Goal: Information Seeking & Learning: Find specific fact

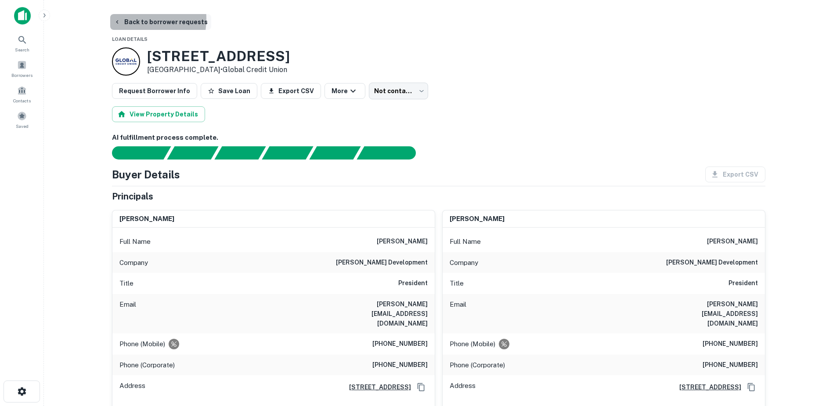
click at [131, 19] on button "Back to borrower requests" at bounding box center [160, 22] width 101 height 16
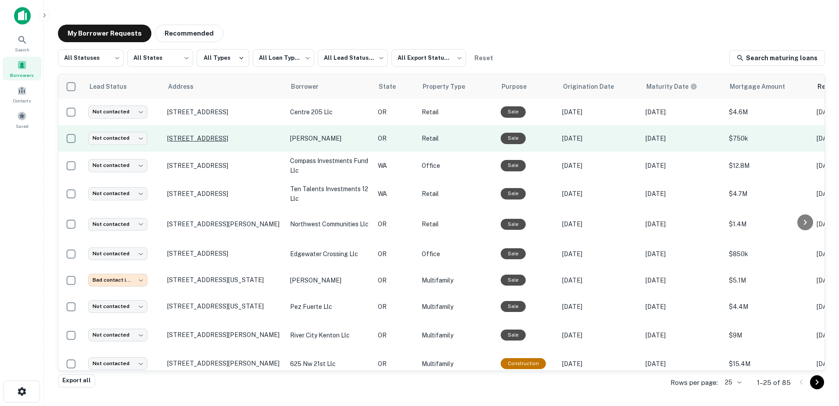
click at [223, 135] on p "[STREET_ADDRESS]" at bounding box center [224, 138] width 114 height 8
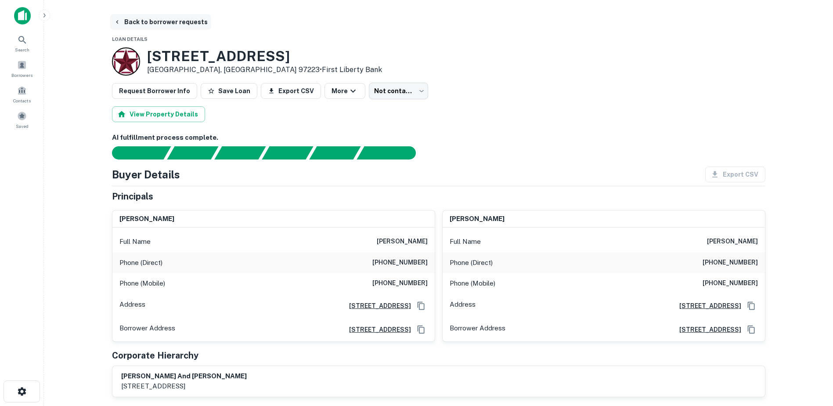
click at [158, 18] on button "Back to borrower requests" at bounding box center [160, 22] width 101 height 16
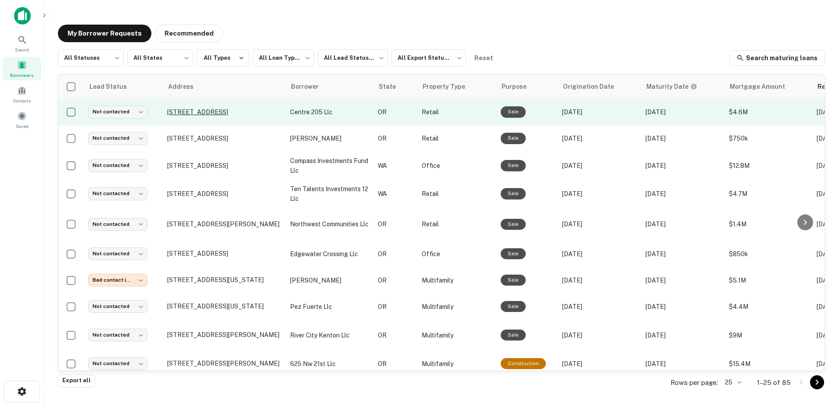
click at [207, 112] on p "[STREET_ADDRESS]" at bounding box center [224, 112] width 114 height 8
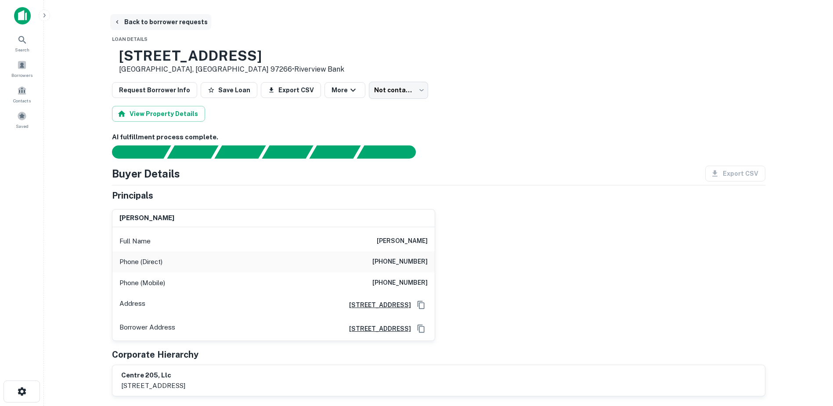
click at [150, 22] on button "Back to borrower requests" at bounding box center [160, 22] width 101 height 16
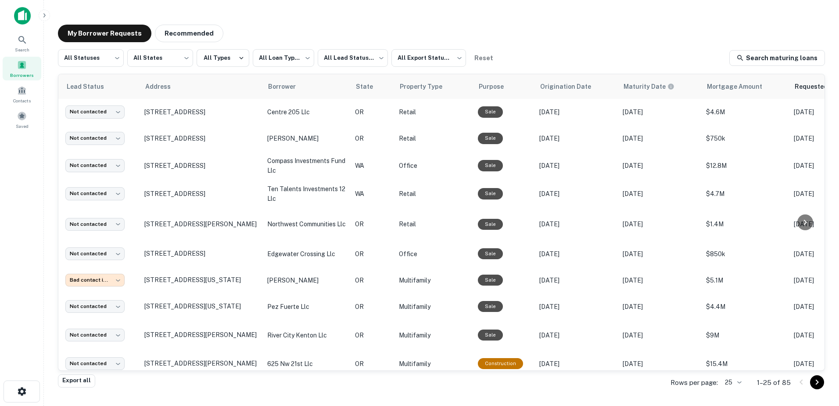
scroll to position [0, 23]
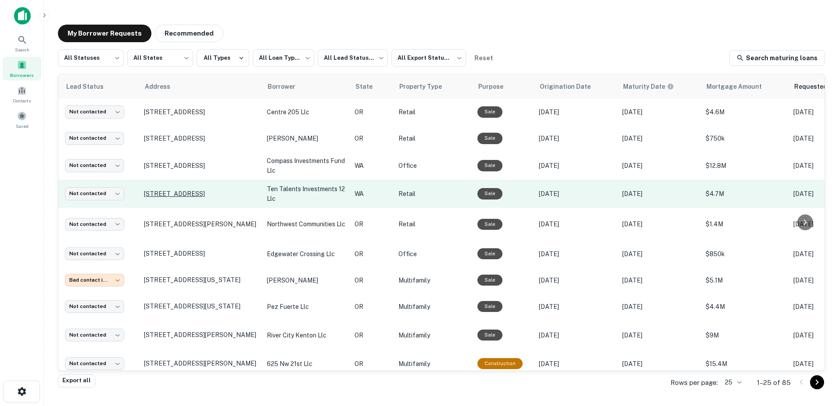
click at [189, 190] on p "14313 Ne 20th Ave Vancouver, WA 98686" at bounding box center [201, 194] width 114 height 8
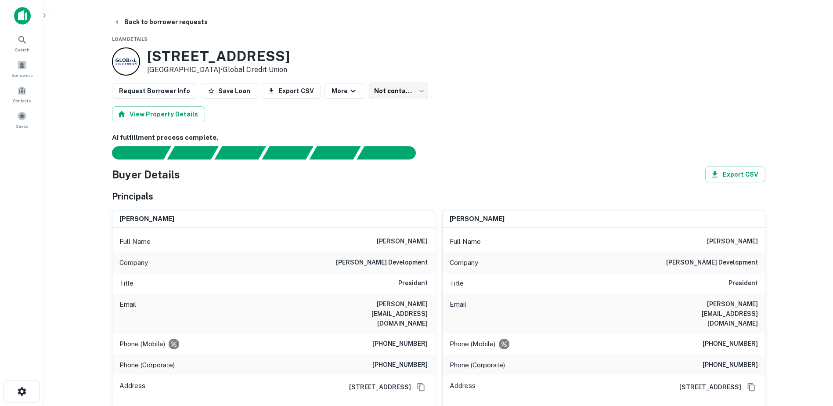
drag, startPoint x: 279, startPoint y: 57, endPoint x: 146, endPoint y: 62, distance: 133.1
click at [146, 62] on div "14313 NE 20th Ave Vancouver, WA 98686 • Global Credit Union" at bounding box center [201, 61] width 178 height 28
copy h3 "14313 NE 20th Ave"
click at [118, 22] on icon "button" at bounding box center [117, 21] width 7 height 7
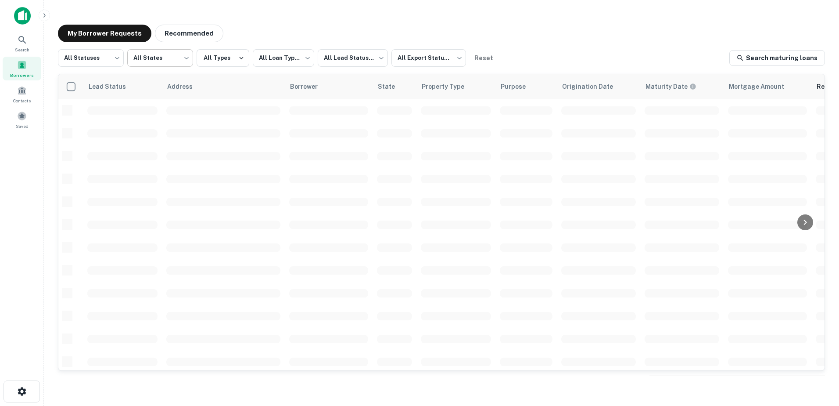
click at [171, 67] on body "**********" at bounding box center [419, 203] width 839 height 406
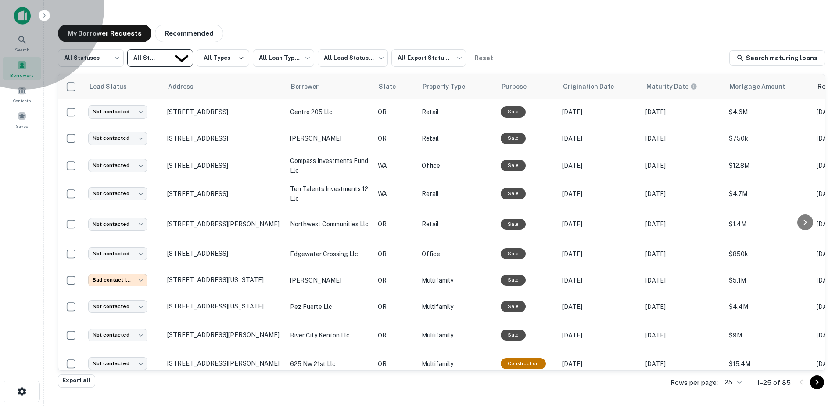
type input "**"
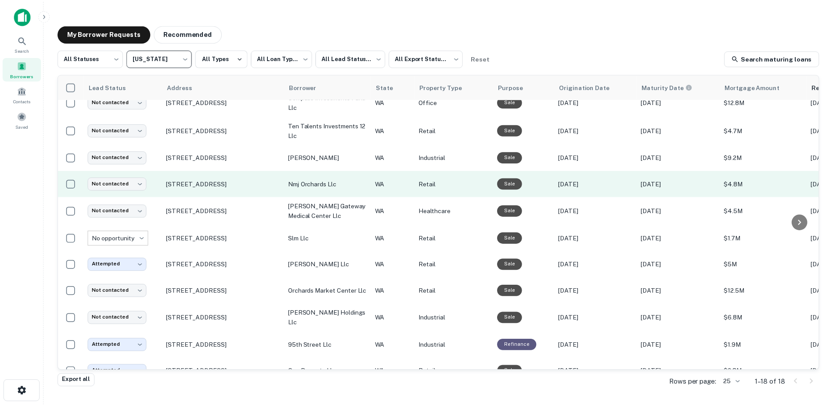
scroll to position [15, 0]
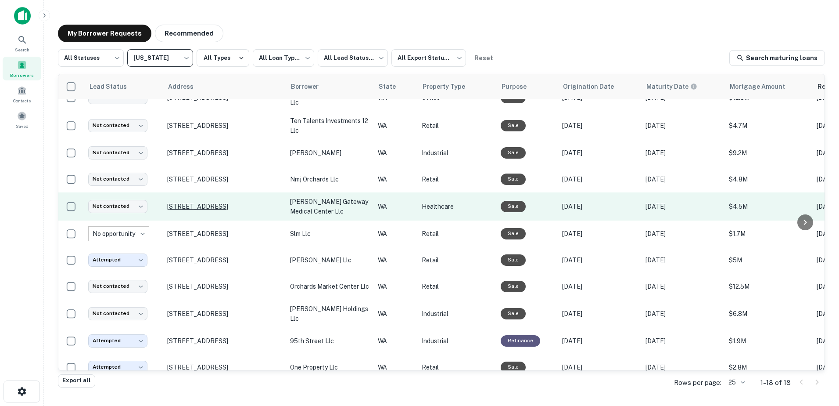
click at [247, 206] on p "2501 Ne 134th St Vancouver, WA 98686" at bounding box center [224, 206] width 114 height 8
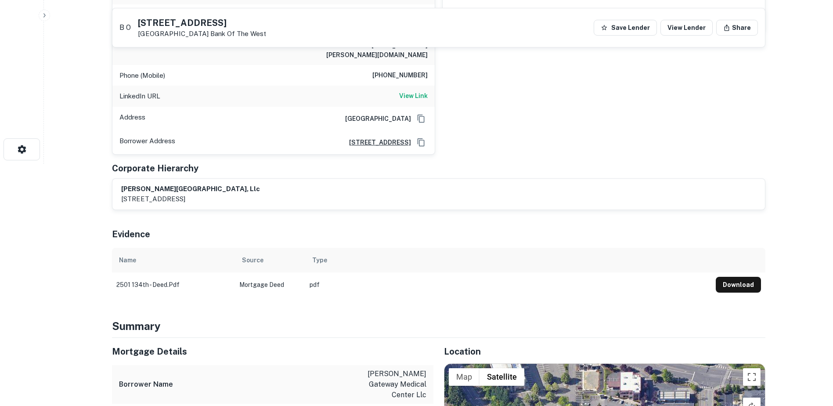
scroll to position [241, 0]
drag, startPoint x: 223, startPoint y: 17, endPoint x: 143, endPoint y: 21, distance: 80.8
click at [143, 21] on div "B O 2501 NE 134th St Vancouver, WA 98686 Bank Of The West" at bounding box center [192, 27] width 147 height 25
copy div "2501 NE 134th St"
click at [742, 277] on button "Download" at bounding box center [737, 285] width 45 height 16
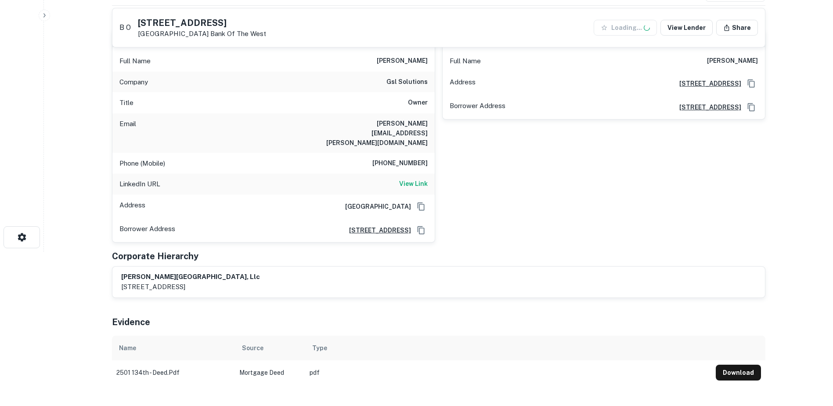
scroll to position [154, 0]
drag, startPoint x: 339, startPoint y: 118, endPoint x: 427, endPoint y: 123, distance: 87.9
click at [427, 123] on div "Email shelton.louie@gslcorp.com" at bounding box center [273, 133] width 322 height 39
copy h6 "shelton.louie@gslcorp.com"
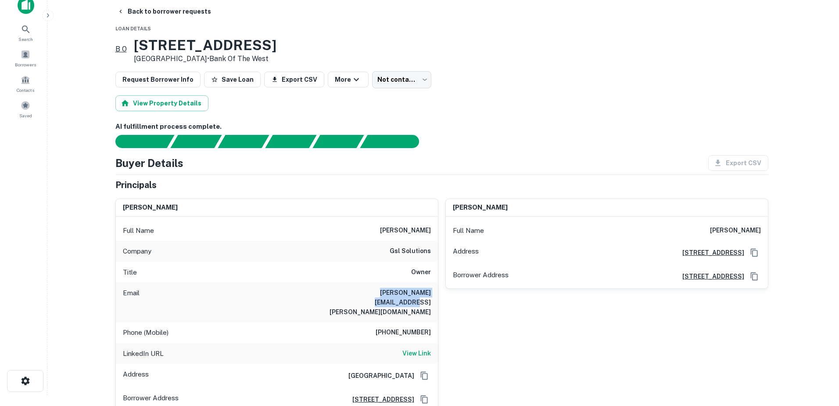
scroll to position [0, 0]
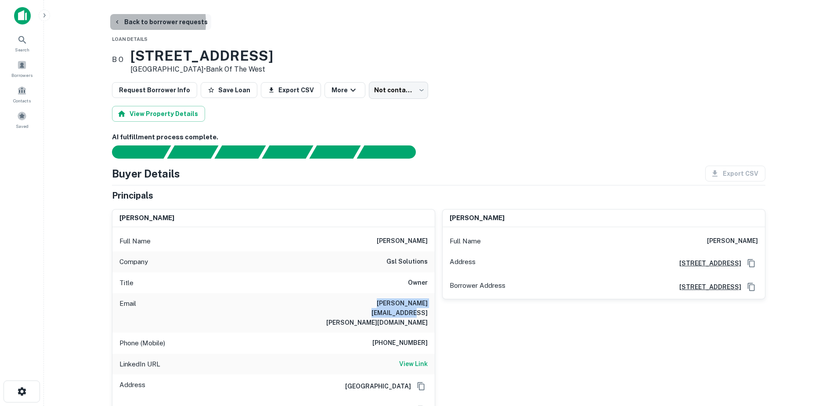
click at [129, 22] on button "Back to borrower requests" at bounding box center [160, 22] width 101 height 16
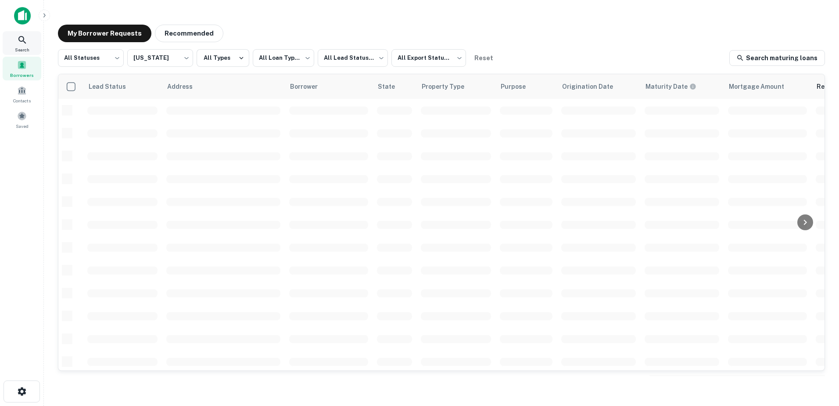
scroll to position [15, 0]
click at [13, 42] on icon at bounding box center [8, 36] width 11 height 11
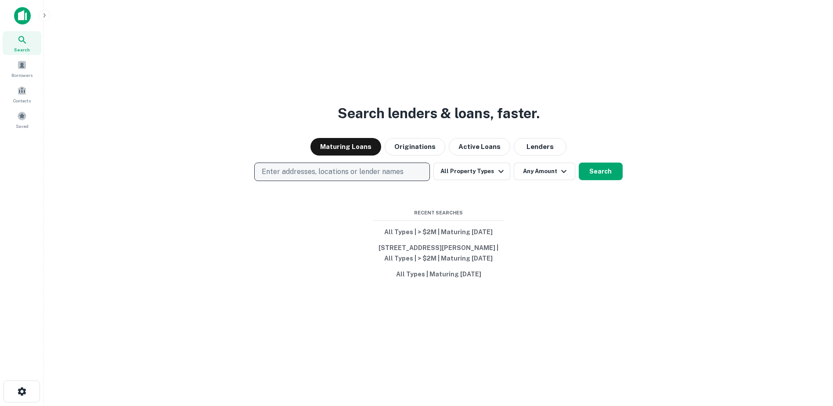
click at [335, 172] on p "Enter addresses, locations or lender names" at bounding box center [333, 171] width 142 height 11
type input "**********"
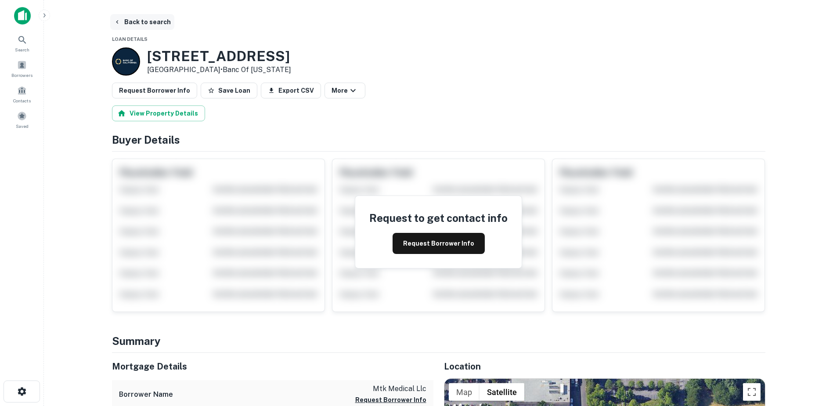
click at [156, 23] on button "Back to search" at bounding box center [142, 22] width 64 height 16
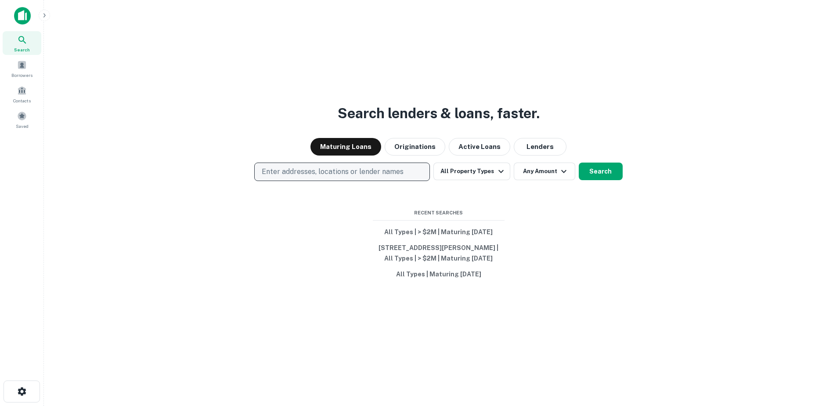
click at [280, 173] on p "Enter addresses, locations or lender names" at bounding box center [333, 171] width 142 height 11
type input "**********"
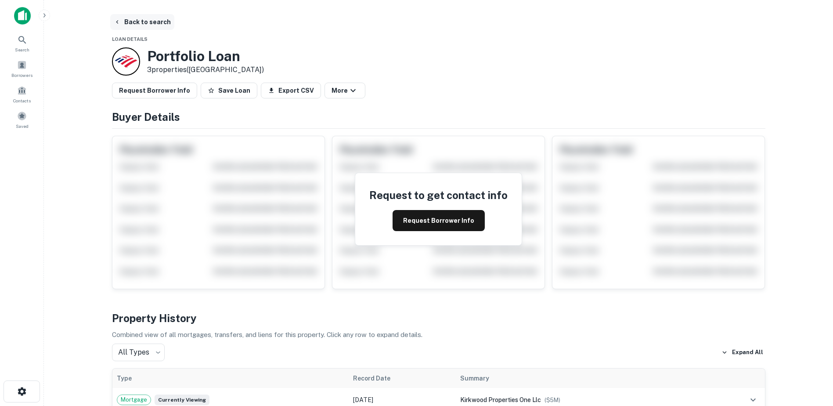
click at [117, 25] on icon "button" at bounding box center [117, 21] width 7 height 7
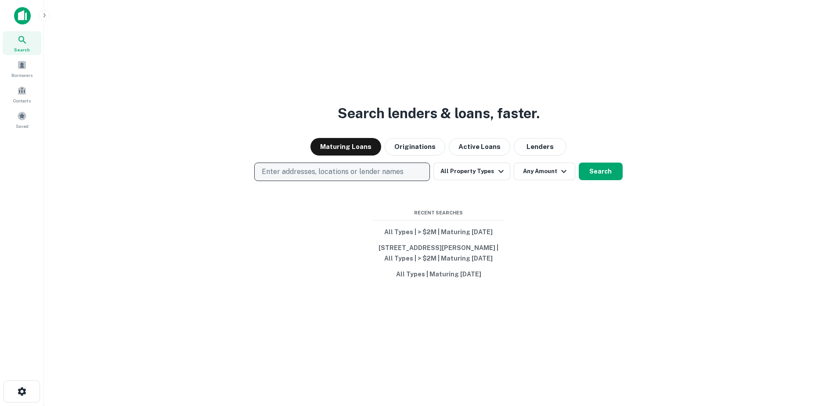
click at [285, 172] on p "Enter addresses, locations or lender names" at bounding box center [333, 171] width 142 height 11
type input "**********"
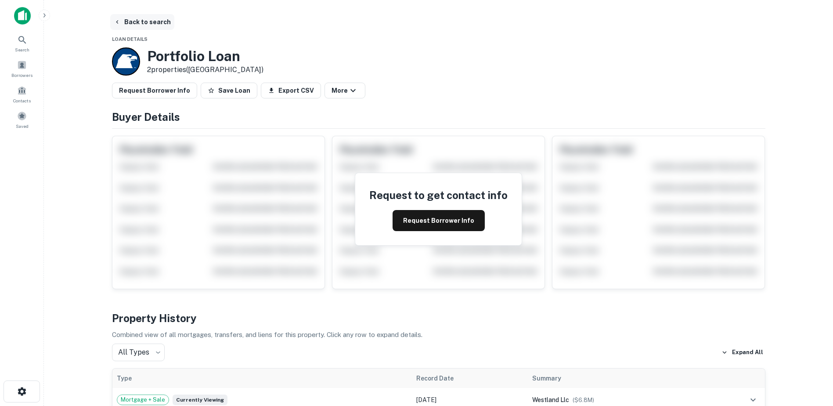
click at [128, 21] on button "Back to search" at bounding box center [142, 22] width 64 height 16
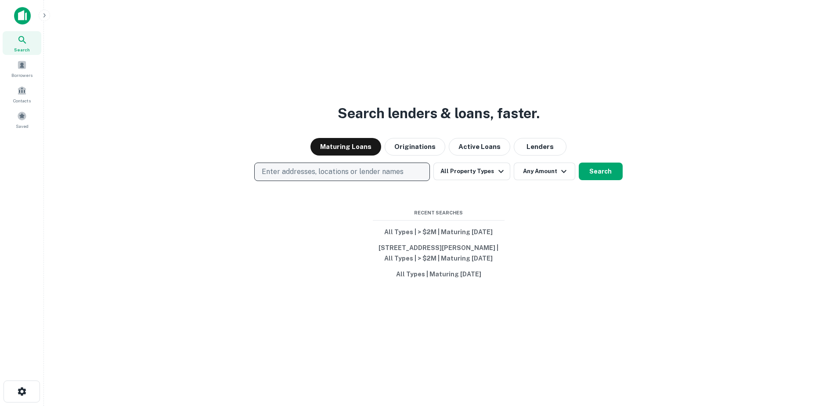
click at [305, 171] on p "Enter addresses, locations or lender names" at bounding box center [333, 171] width 142 height 11
type input "**********"
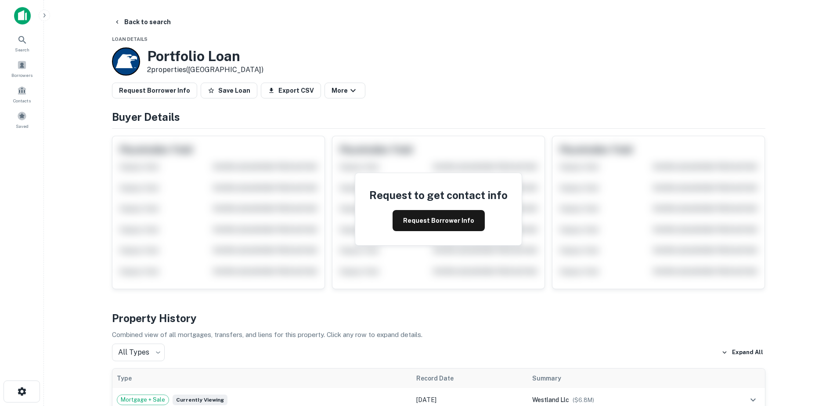
scroll to position [95, 0]
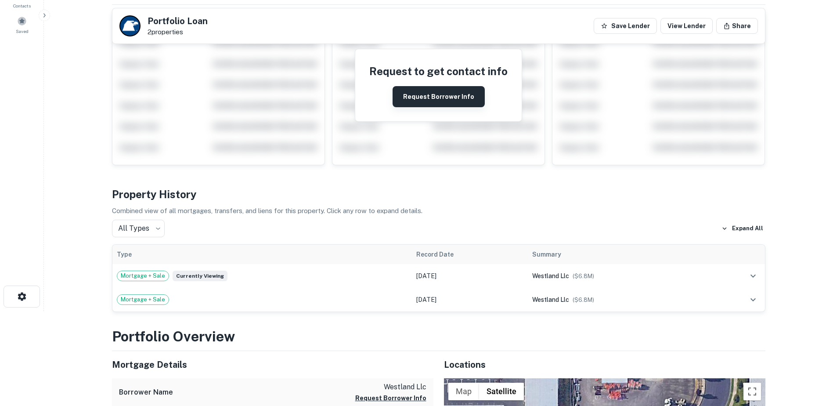
click at [429, 97] on button "Request Borrower Info" at bounding box center [438, 96] width 92 height 21
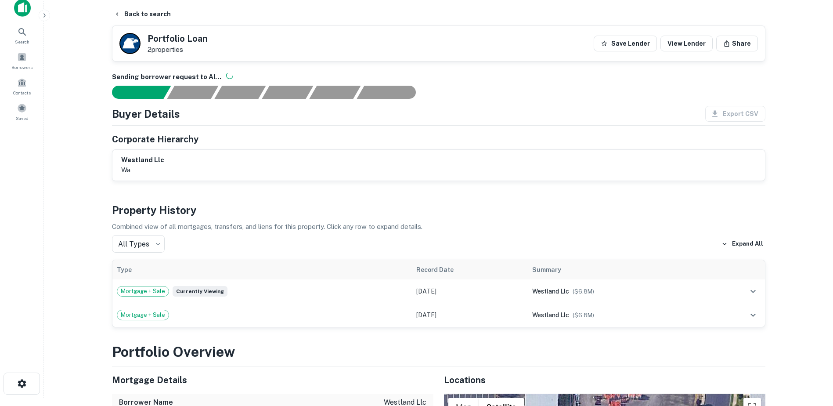
scroll to position [0, 0]
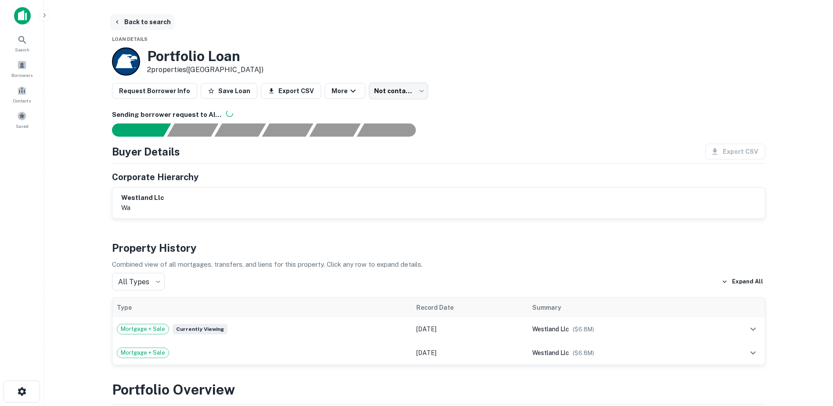
click at [126, 25] on button "Back to search" at bounding box center [142, 22] width 64 height 16
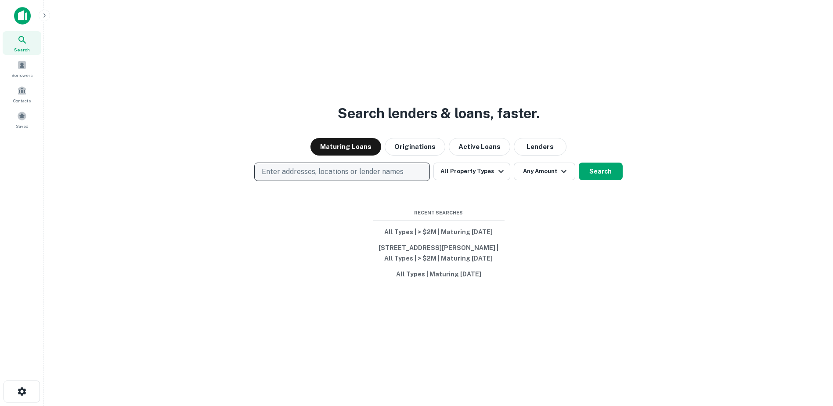
click at [284, 171] on p "Enter addresses, locations or lender names" at bounding box center [333, 171] width 142 height 11
type input "**********"
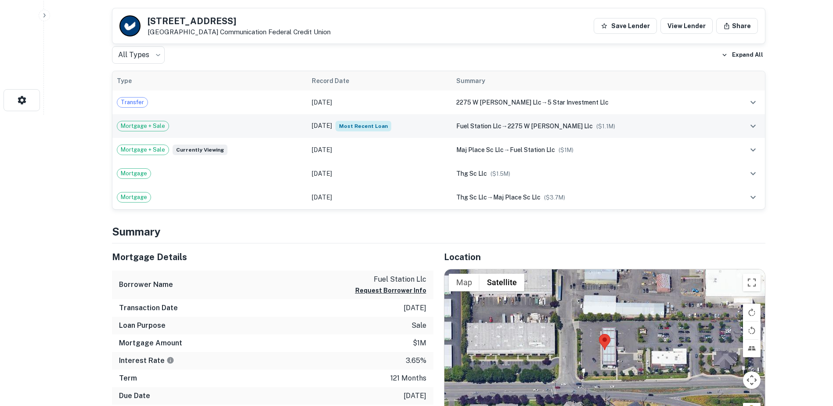
scroll to position [351, 0]
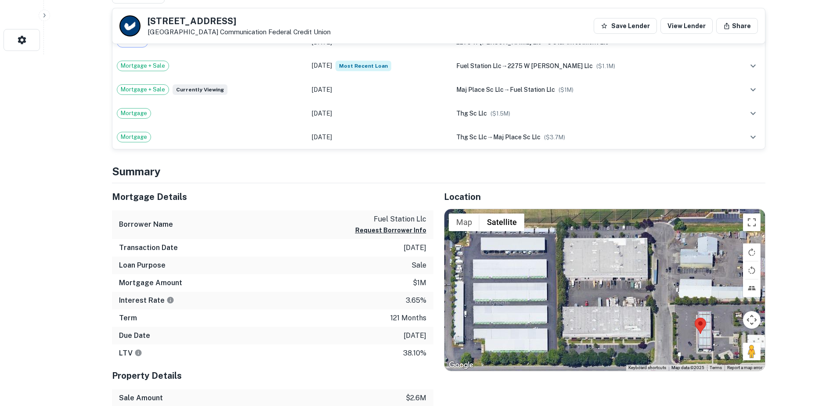
drag, startPoint x: 549, startPoint y: 283, endPoint x: 645, endPoint y: 328, distance: 105.2
click at [645, 328] on div at bounding box center [604, 289] width 320 height 161
click at [615, 328] on div at bounding box center [604, 289] width 320 height 161
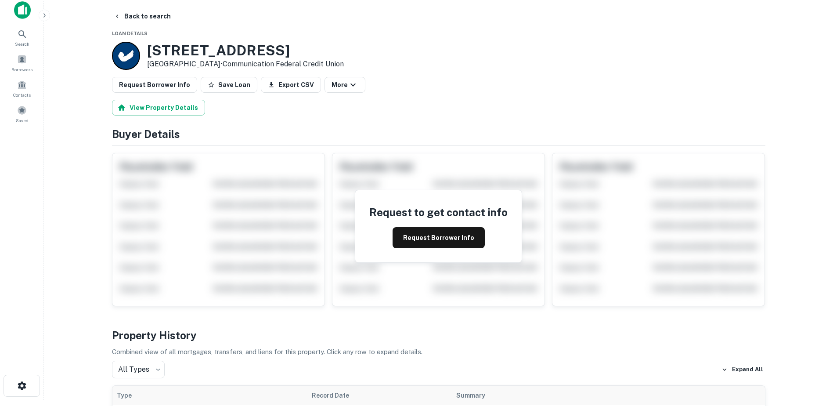
scroll to position [0, 0]
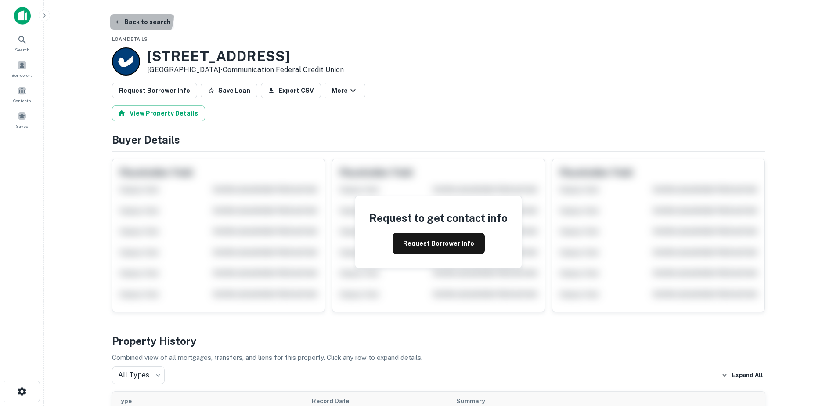
click at [133, 16] on button "Back to search" at bounding box center [142, 22] width 64 height 16
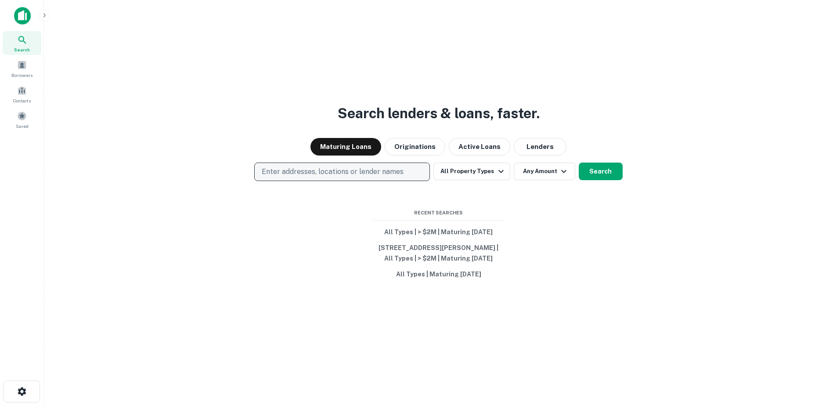
click at [258, 173] on button "Enter addresses, locations or lender names" at bounding box center [342, 171] width 176 height 18
type input "**********"
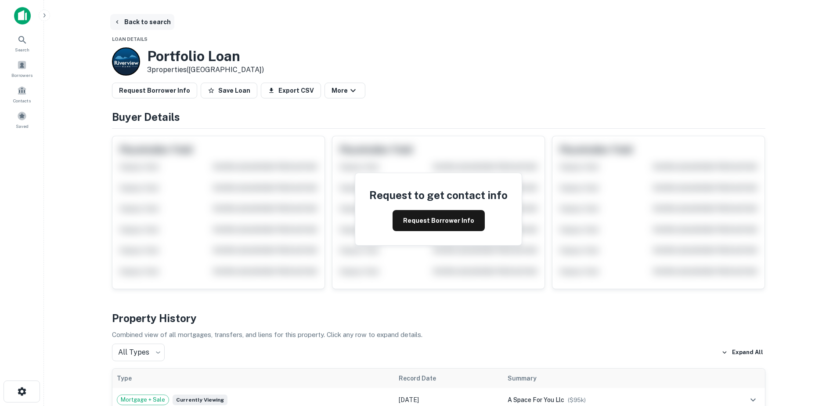
click at [136, 26] on button "Back to search" at bounding box center [142, 22] width 64 height 16
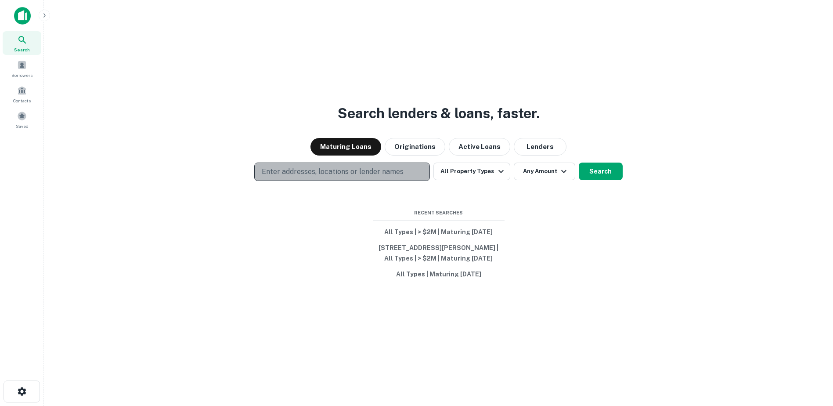
click at [298, 175] on p "Enter addresses, locations or lender names" at bounding box center [333, 171] width 142 height 11
click at [270, 169] on p "Enter addresses, locations or lender names" at bounding box center [333, 171] width 142 height 11
click at [258, 166] on button "Enter addresses, locations or lender names" at bounding box center [342, 171] width 176 height 18
type input "**********"
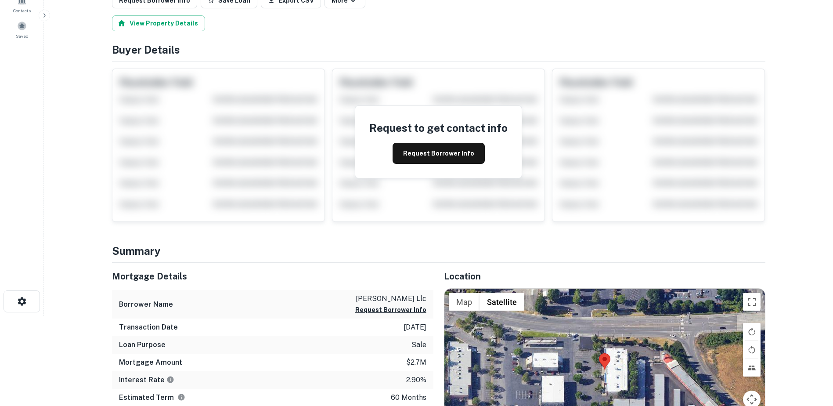
scroll to position [89, 0]
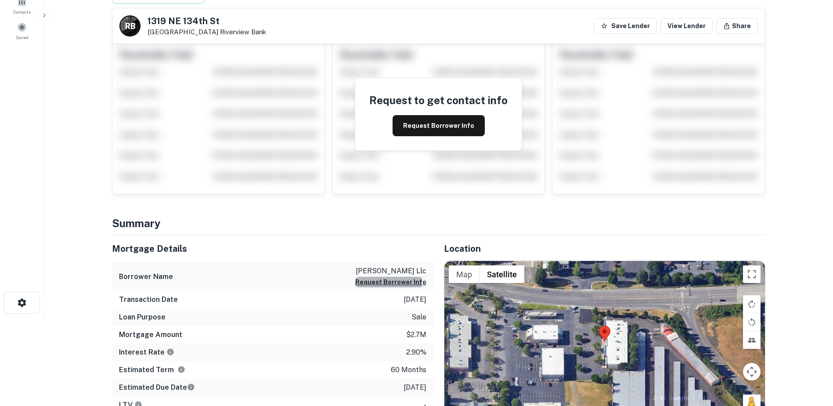
click at [368, 282] on button "Request Borrower Info" at bounding box center [390, 281] width 71 height 11
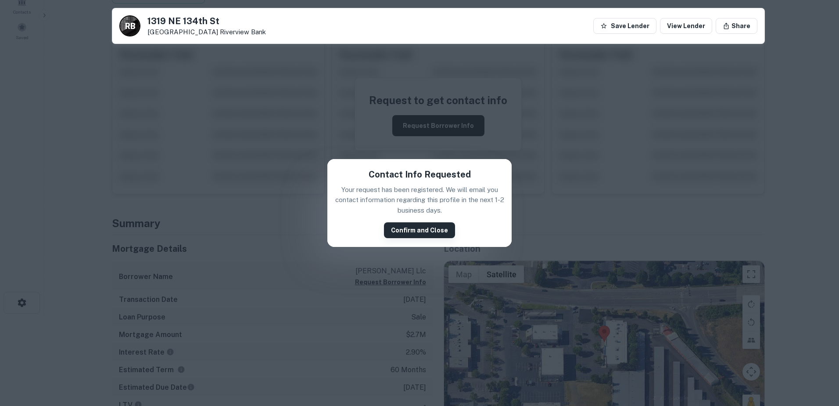
click at [434, 232] on button "Confirm and Close" at bounding box center [419, 230] width 71 height 16
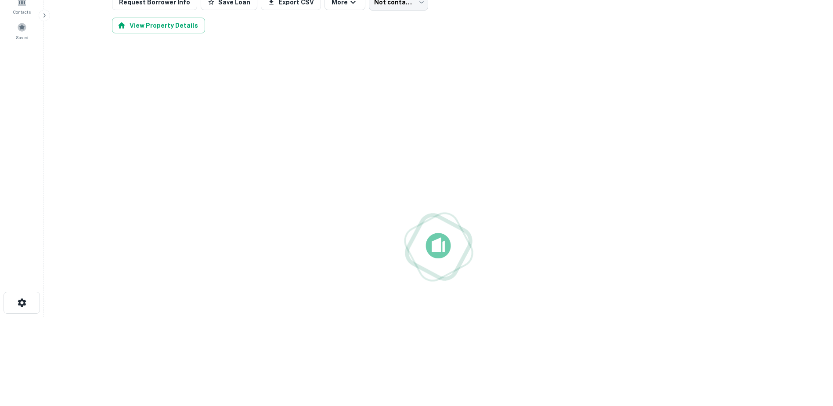
scroll to position [0, 0]
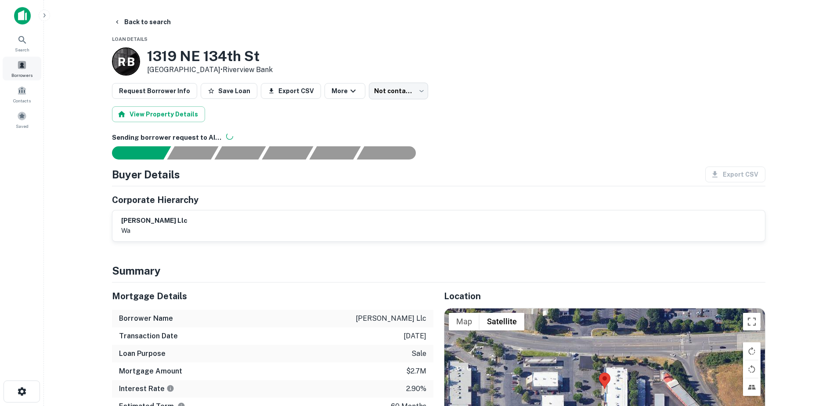
click at [13, 69] on div "Borrowers" at bounding box center [22, 69] width 39 height 24
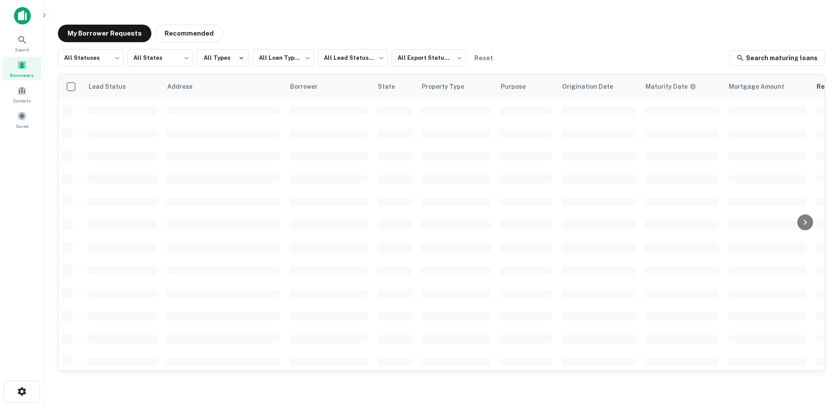
scroll to position [15, 0]
click at [169, 53] on body "**********" at bounding box center [419, 203] width 839 height 406
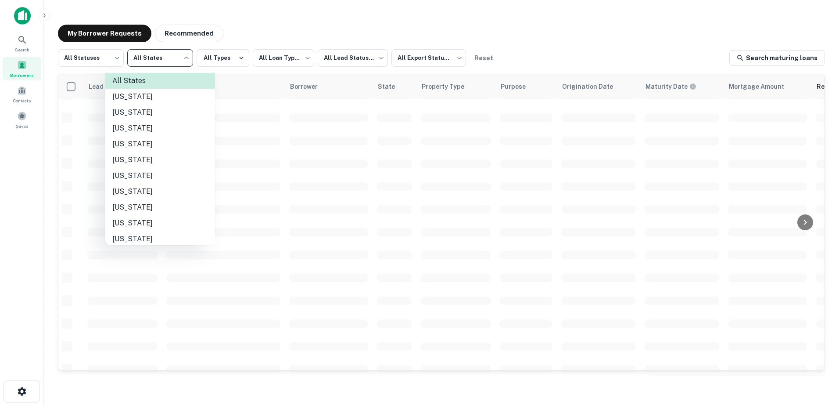
scroll to position [637, 0]
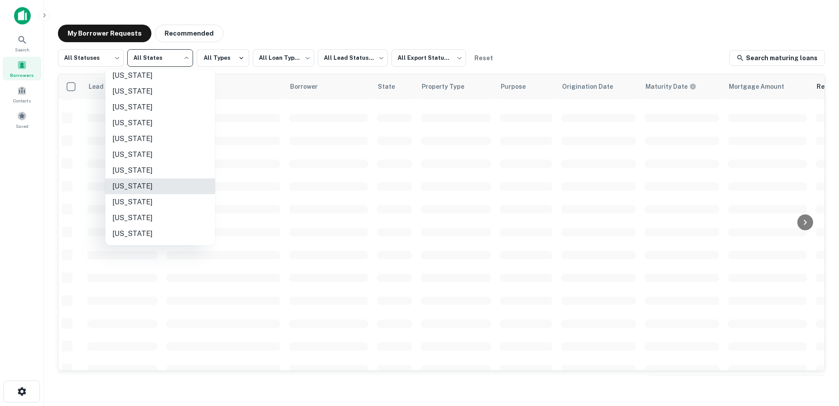
click at [141, 187] on li "Washington" at bounding box center [160, 186] width 110 height 16
type input "**"
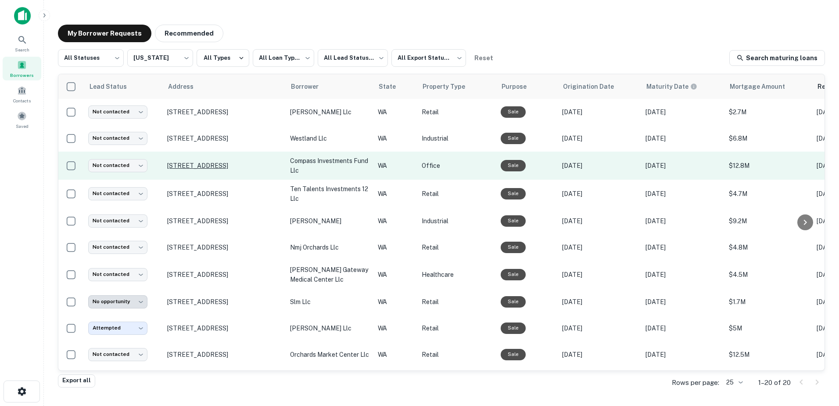
click at [205, 161] on p "7408 Ne 113th Cir Vancouver, WA 98662" at bounding box center [224, 165] width 114 height 8
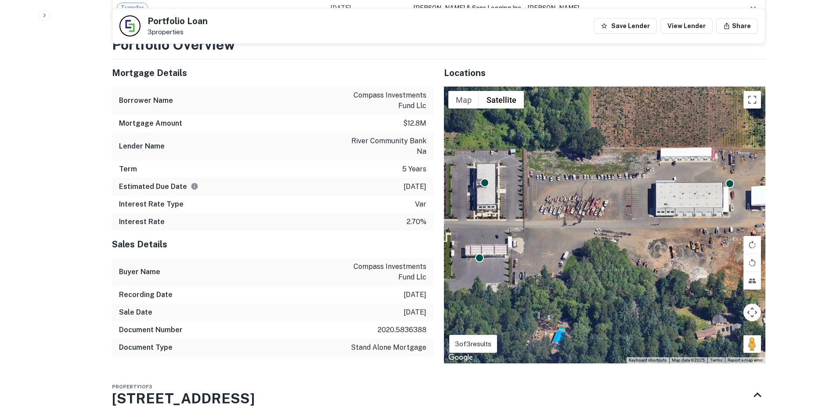
scroll to position [999, 0]
drag, startPoint x: 749, startPoint y: 333, endPoint x: 497, endPoint y: 212, distance: 279.9
click at [497, 212] on div "To activate drag with keyboard, press Alt + Enter. Once in keyboard drag state,…" at bounding box center [604, 224] width 321 height 276
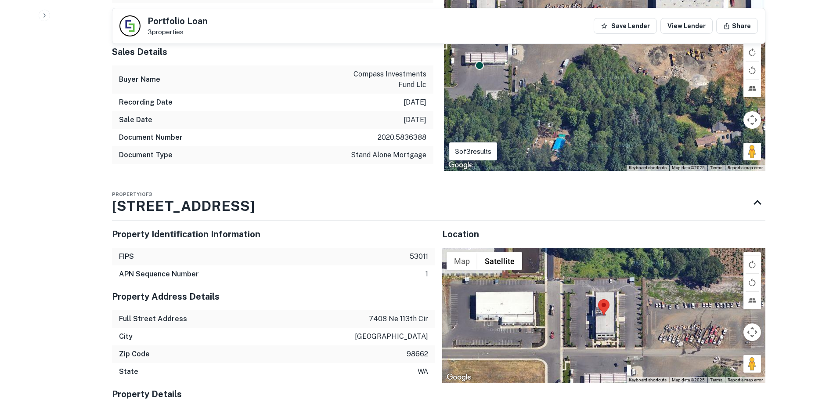
scroll to position [1192, 0]
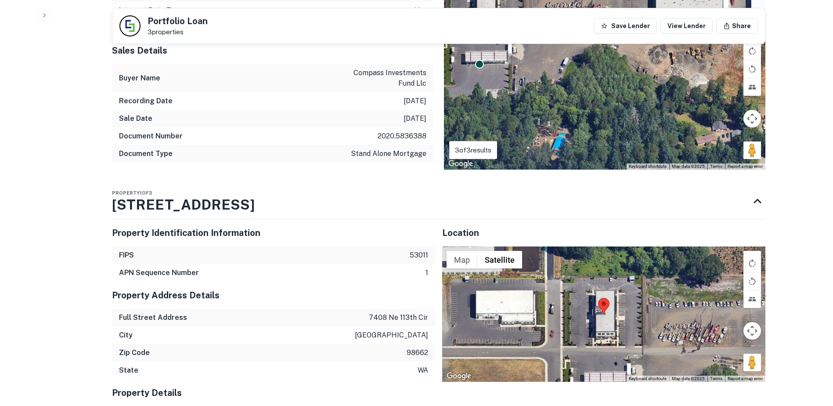
drag, startPoint x: 247, startPoint y: 194, endPoint x: 111, endPoint y: 205, distance: 136.5
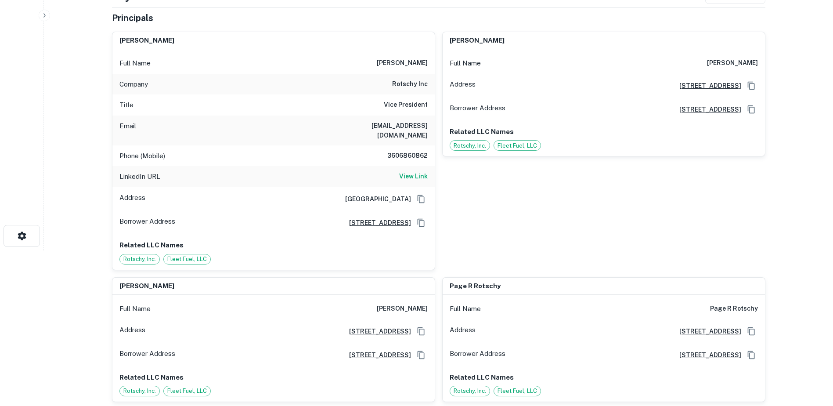
scroll to position [0, 0]
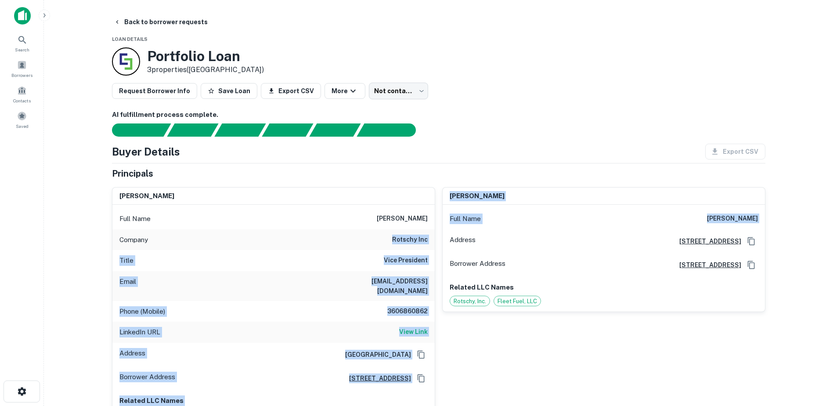
drag, startPoint x: 394, startPoint y: 239, endPoint x: 435, endPoint y: 238, distance: 41.3
drag, startPoint x: 435, startPoint y: 238, endPoint x: 421, endPoint y: 242, distance: 14.5
click at [423, 241] on h6 "rotschy inc" at bounding box center [410, 239] width 36 height 11
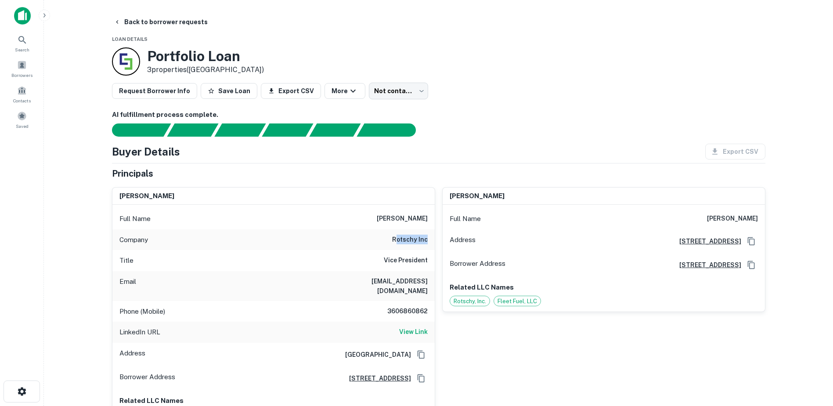
drag, startPoint x: 397, startPoint y: 240, endPoint x: 431, endPoint y: 240, distance: 34.7
click at [431, 240] on div "Company rotschy inc" at bounding box center [273, 239] width 322 height 21
drag, startPoint x: 431, startPoint y: 240, endPoint x: 389, endPoint y: 240, distance: 42.1
click at [388, 240] on div "Company rotschy inc" at bounding box center [273, 239] width 322 height 21
drag, startPoint x: 394, startPoint y: 238, endPoint x: 427, endPoint y: 238, distance: 32.5
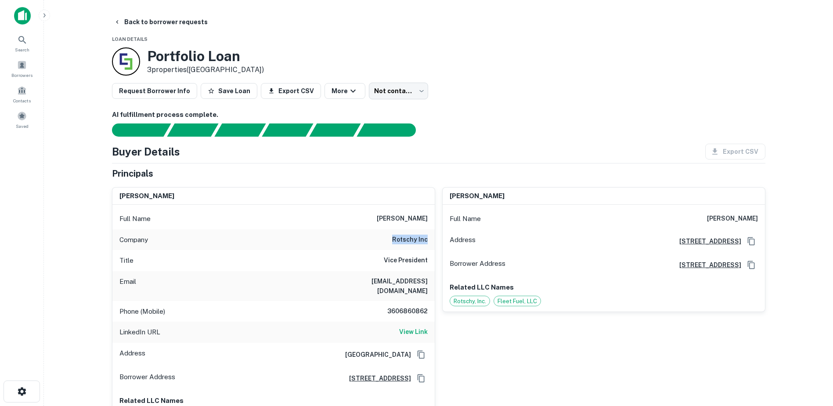
click at [427, 238] on h6 "rotschy inc" at bounding box center [410, 239] width 36 height 11
copy h6 "rotschy inc"
click at [129, 21] on button "Back to borrower requests" at bounding box center [160, 22] width 101 height 16
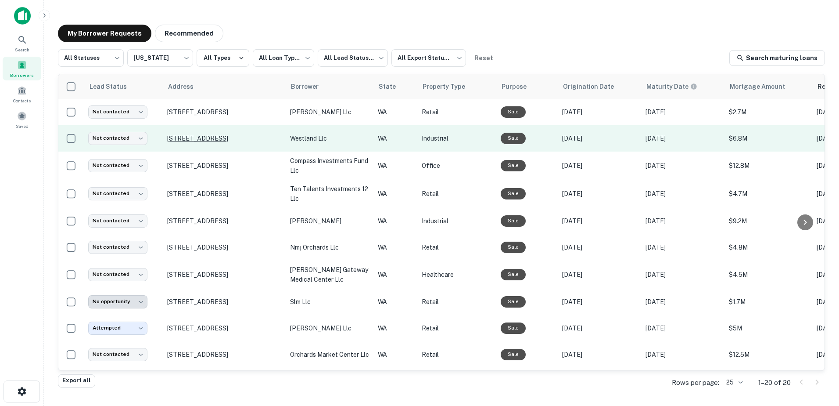
click at [239, 139] on p "1101 Ne 144th St Vancouver, WA 98685" at bounding box center [224, 138] width 114 height 8
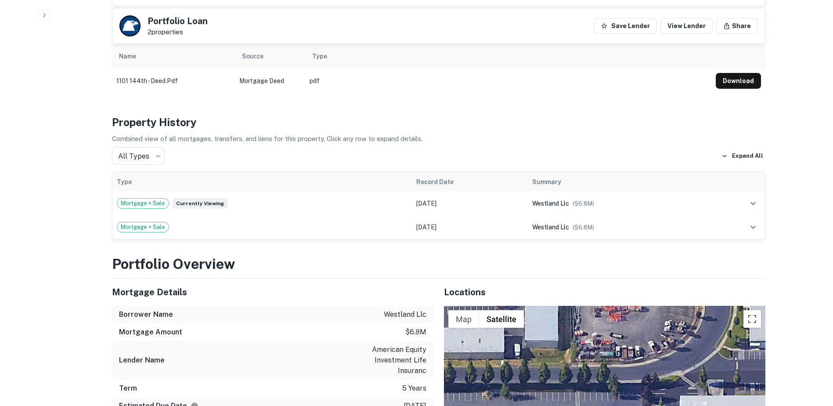
scroll to position [771, 0]
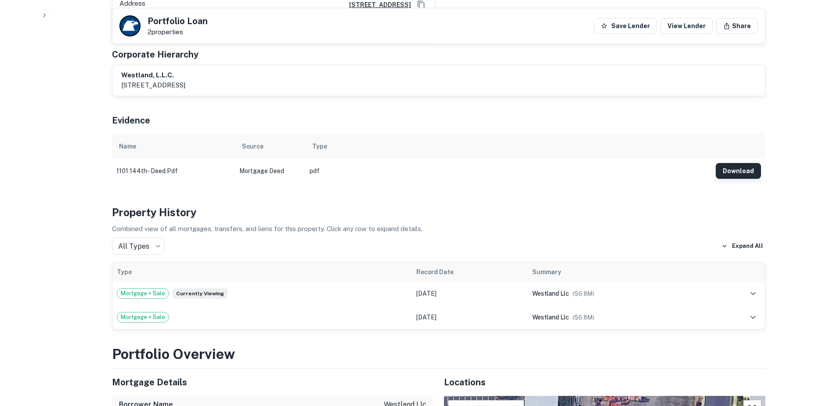
click at [732, 163] on button "Download" at bounding box center [737, 171] width 45 height 16
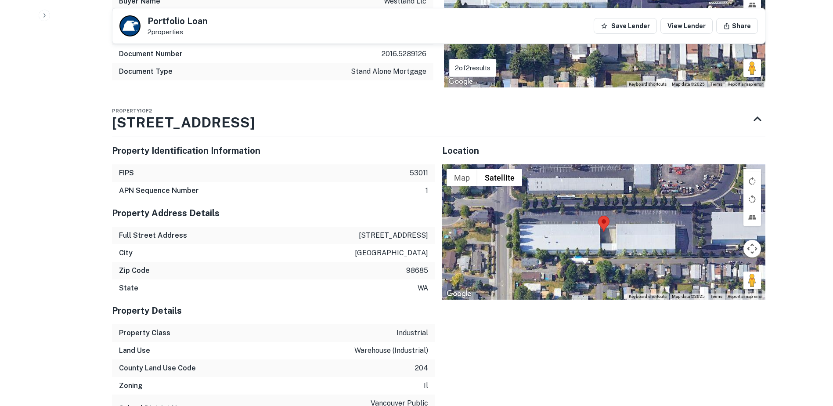
scroll to position [1328, 0]
drag, startPoint x: 373, startPoint y: 208, endPoint x: 431, endPoint y: 211, distance: 58.4
click at [431, 226] on div "Full Street Address 1101 ne 144th st" at bounding box center [273, 235] width 323 height 18
copy p "1101 ne 144th st"
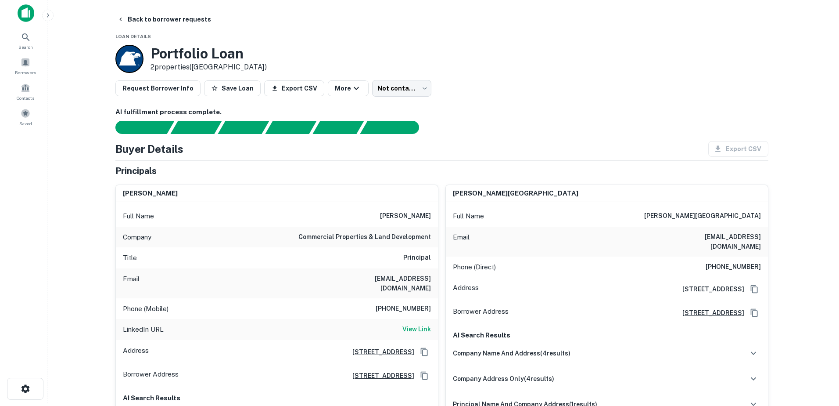
scroll to position [0, 0]
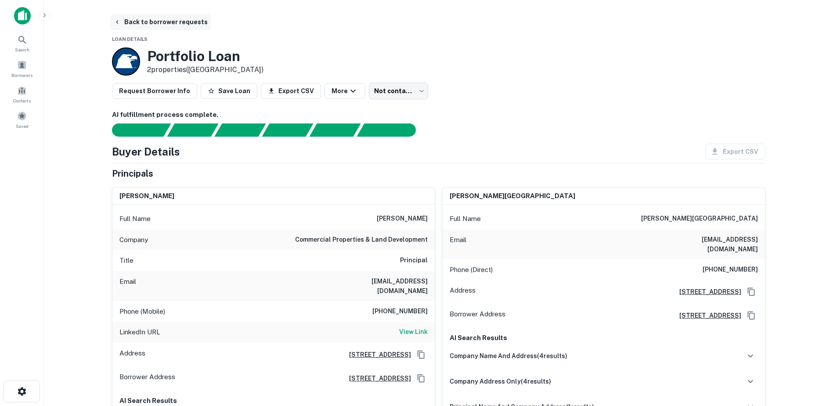
click at [150, 20] on button "Back to borrower requests" at bounding box center [160, 22] width 101 height 16
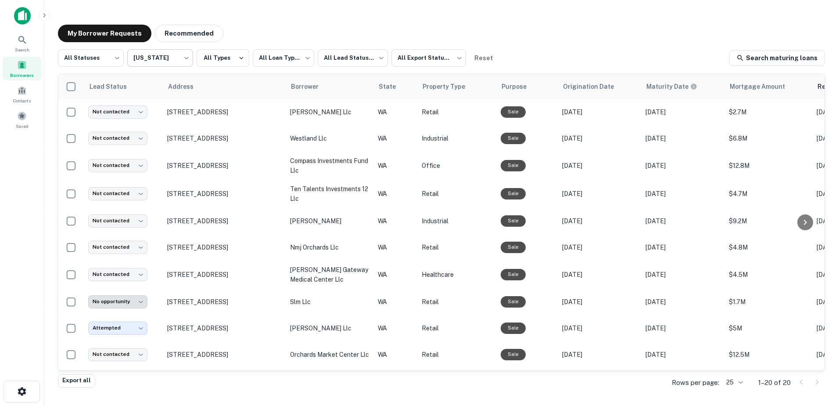
click at [182, 60] on body "**********" at bounding box center [419, 203] width 839 height 406
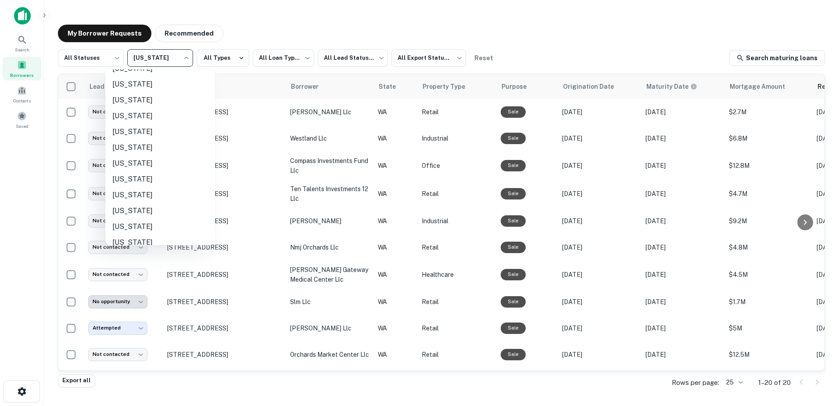
scroll to position [511, 0]
click at [152, 154] on li "[US_STATE]" at bounding box center [160, 154] width 110 height 16
type input "**"
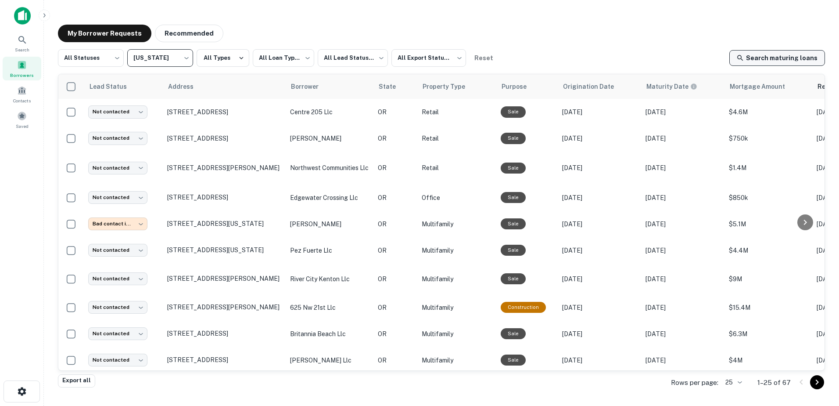
click at [800, 52] on link "Search maturing loans" at bounding box center [777, 58] width 96 height 16
click at [196, 84] on span "Address" at bounding box center [198, 86] width 37 height 11
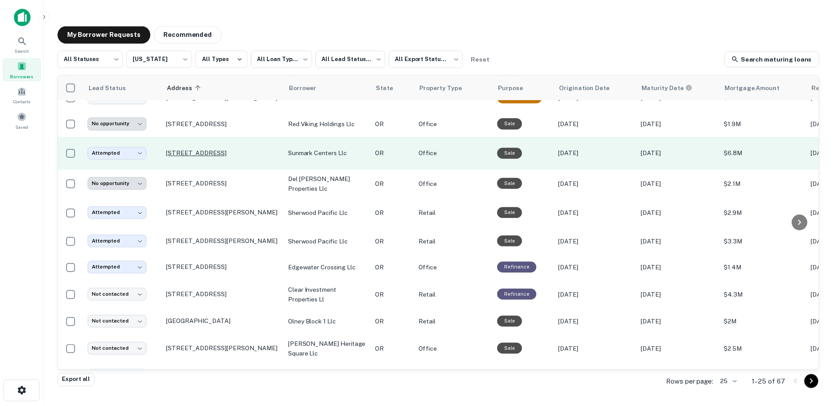
scroll to position [230, 0]
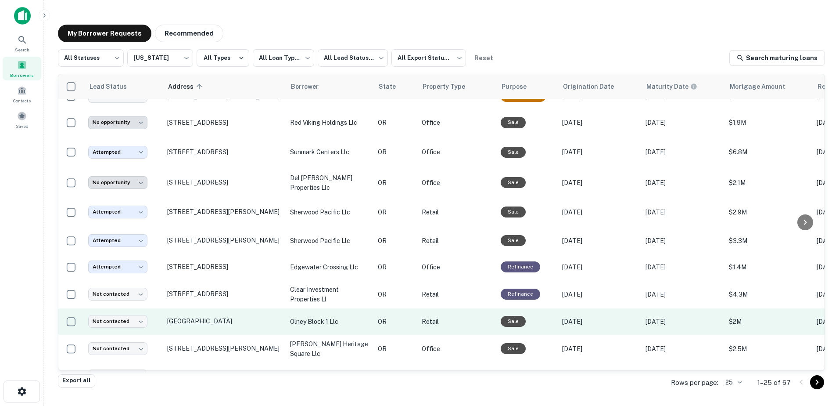
click at [221, 320] on p "[GEOGRAPHIC_DATA]" at bounding box center [224, 321] width 114 height 8
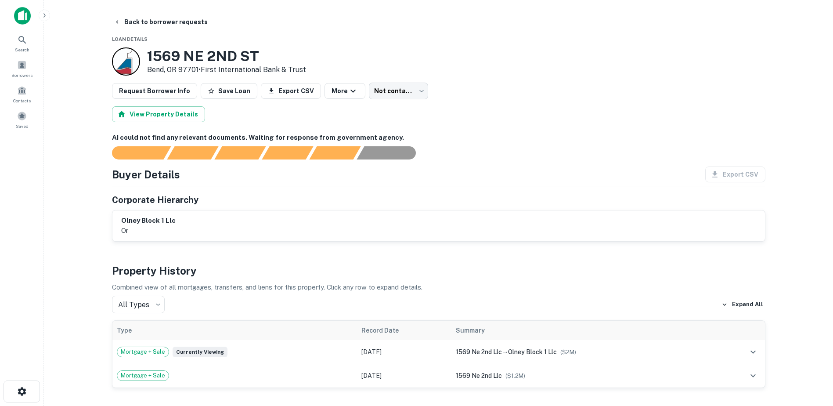
click at [738, 93] on div "Request Borrower Info Save Loan Export CSV More Not contacted **** ​" at bounding box center [438, 91] width 653 height 17
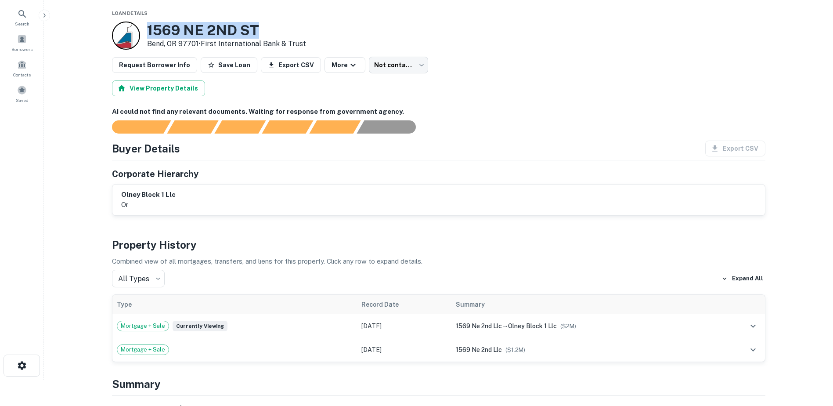
scroll to position [25, 0]
drag, startPoint x: 261, startPoint y: 8, endPoint x: 147, endPoint y: 9, distance: 113.7
copy div "1569 NE 2ND ST"
